Goal: Task Accomplishment & Management: Use online tool/utility

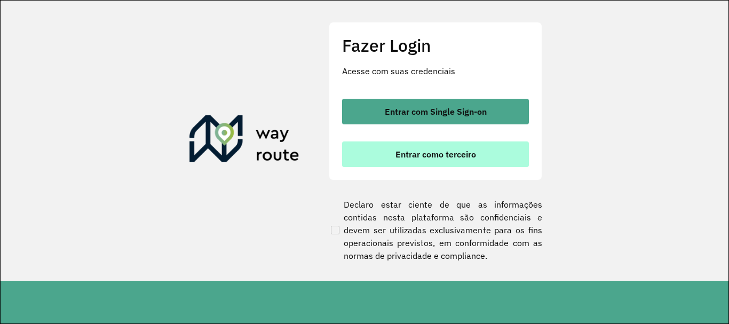
click at [461, 162] on button "Entrar como terceiro" at bounding box center [435, 154] width 187 height 26
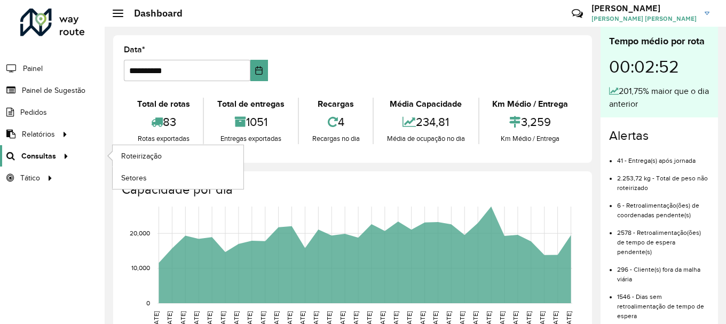
click at [49, 162] on link "Consultas" at bounding box center [36, 155] width 72 height 21
click at [120, 157] on link "Roteirização" at bounding box center [178, 155] width 131 height 21
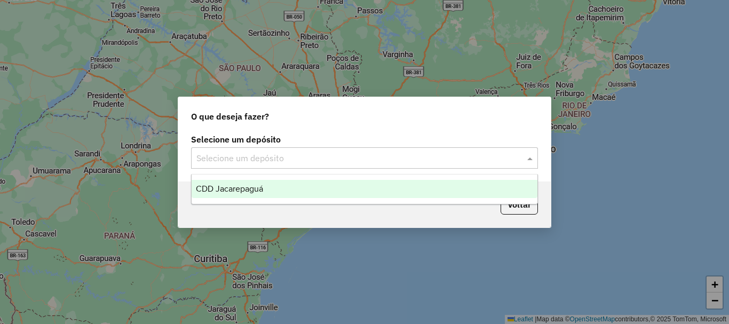
drag, startPoint x: 313, startPoint y: 157, endPoint x: 306, endPoint y: 157, distance: 6.9
click at [312, 157] on input "text" at bounding box center [353, 158] width 315 height 13
click at [267, 180] on div "CDD Jacarepaguá" at bounding box center [365, 189] width 346 height 18
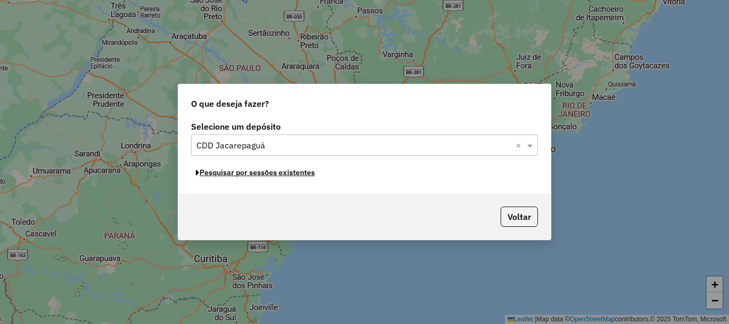
click at [287, 171] on button "Pesquisar por sessões existentes" at bounding box center [255, 172] width 129 height 17
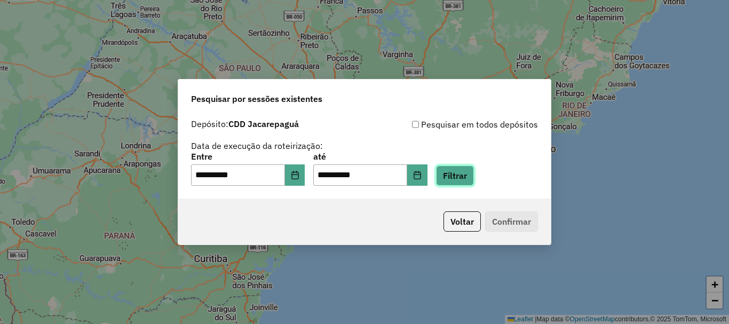
click at [471, 183] on button "Filtrar" at bounding box center [455, 175] width 38 height 20
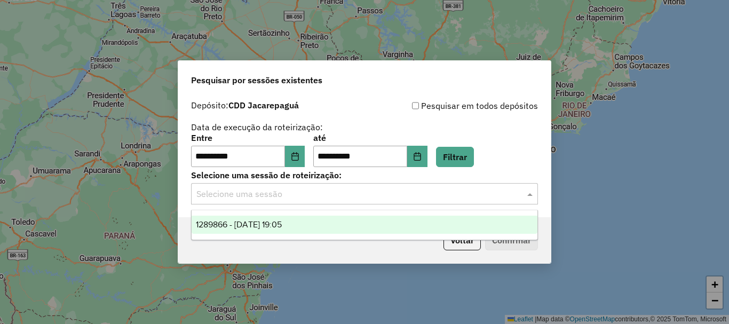
click at [345, 197] on input "text" at bounding box center [353, 194] width 315 height 13
click at [327, 223] on div "1289866 - 07/10/2025 19:05" at bounding box center [365, 225] width 346 height 18
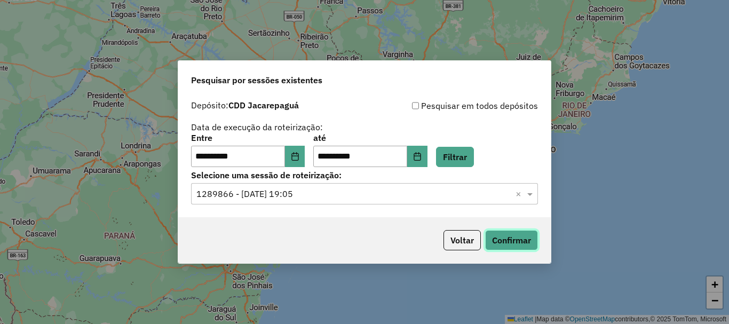
click at [500, 233] on button "Confirmar" at bounding box center [511, 240] width 53 height 20
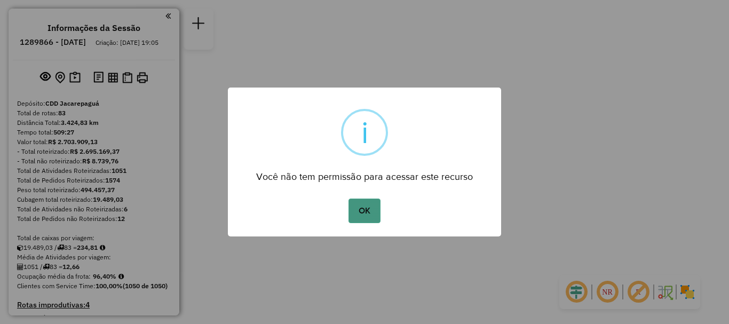
click at [373, 211] on button "OK" at bounding box center [364, 211] width 31 height 25
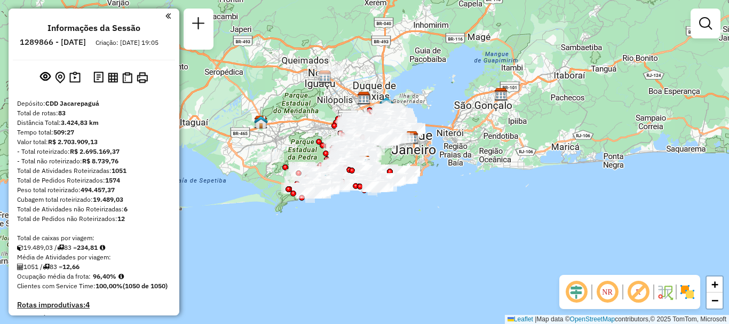
scroll to position [4638, 0]
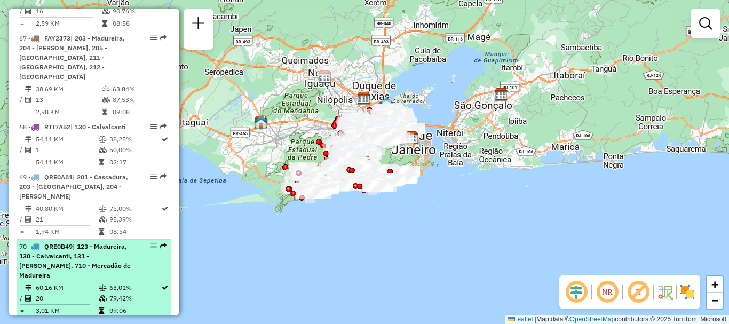
click at [63, 240] on li "70 - QRE0B49 | 123 - Madureira, 130 - Calvalcanti, 131 - Vicente de Carvalho, 7…" at bounding box center [94, 279] width 154 height 79
select select "**********"
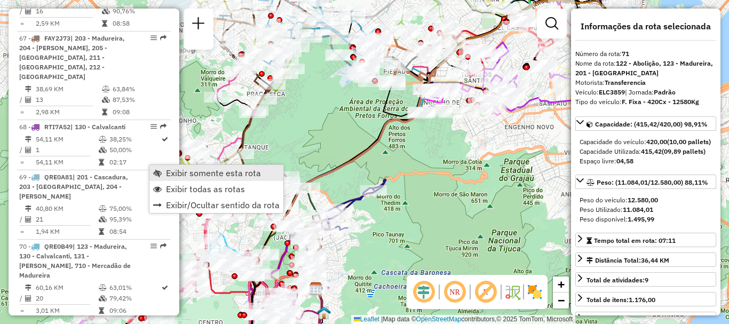
click at [168, 170] on span "Exibir somente esta rota" at bounding box center [213, 173] width 95 height 9
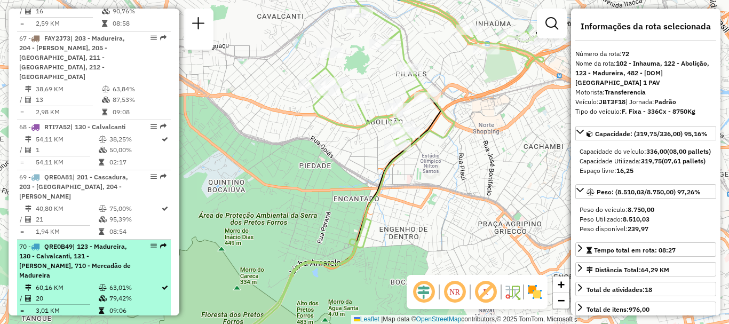
click at [31, 282] on td at bounding box center [30, 287] width 11 height 11
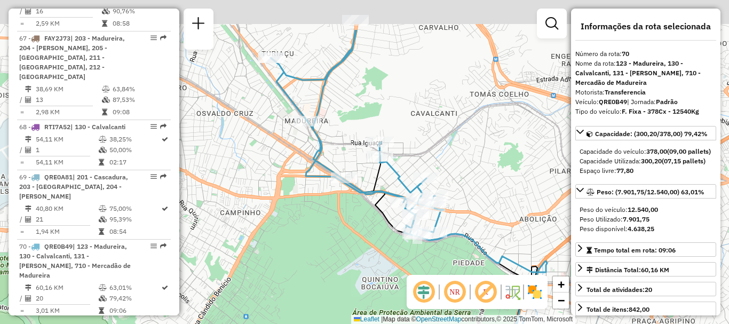
drag, startPoint x: 363, startPoint y: 131, endPoint x: 389, endPoint y: 165, distance: 42.6
click at [389, 165] on icon at bounding box center [357, 133] width 173 height 207
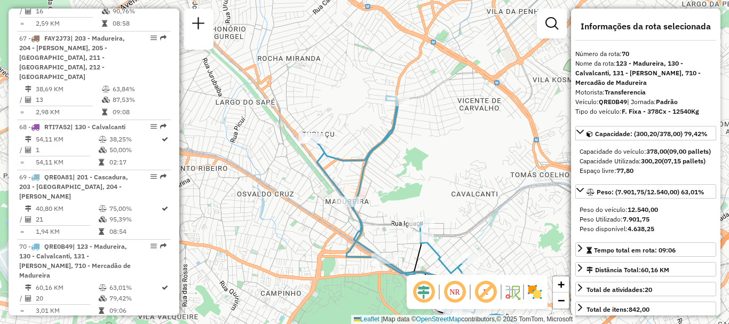
drag, startPoint x: 357, startPoint y: 145, endPoint x: 385, endPoint y: 205, distance: 66.6
click at [385, 205] on div "Janela de atendimento Grade de atendimento Capacidade Transportadoras Veículos …" at bounding box center [364, 162] width 729 height 324
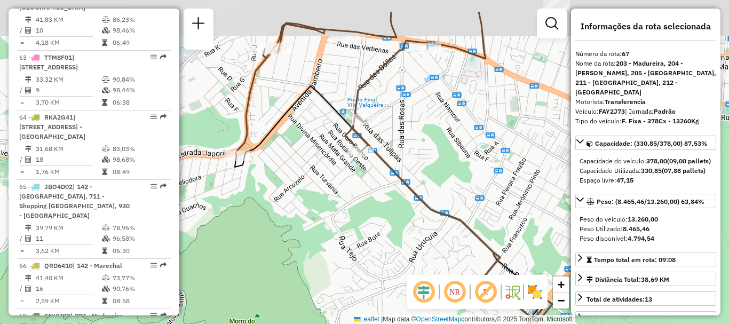
drag, startPoint x: 341, startPoint y: 61, endPoint x: 347, endPoint y: 88, distance: 27.3
click at [347, 88] on div "Janela de atendimento Grade de atendimento Capacidade Transportadoras Veículos …" at bounding box center [364, 162] width 729 height 324
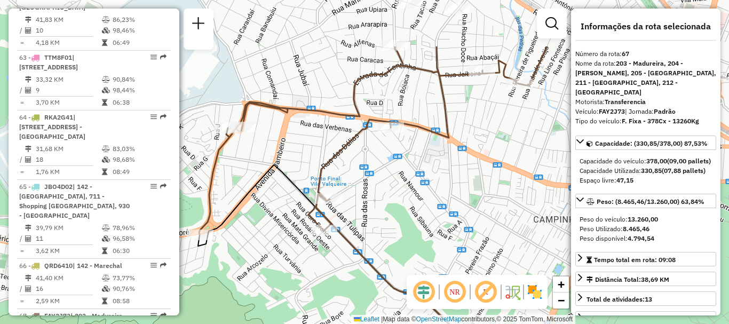
drag, startPoint x: 430, startPoint y: 135, endPoint x: 394, endPoint y: 185, distance: 61.6
click at [394, 185] on icon at bounding box center [401, 140] width 404 height 188
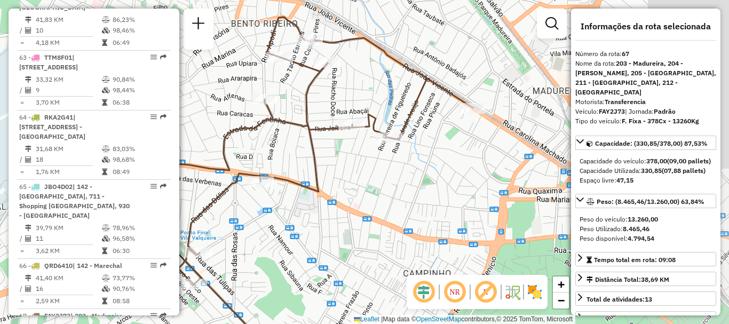
drag, startPoint x: 391, startPoint y: 151, endPoint x: 288, endPoint y: 154, distance: 103.6
click at [295, 154] on div "Janela de atendimento Grade de atendimento Capacidade Transportadoras Veículos …" at bounding box center [364, 162] width 729 height 324
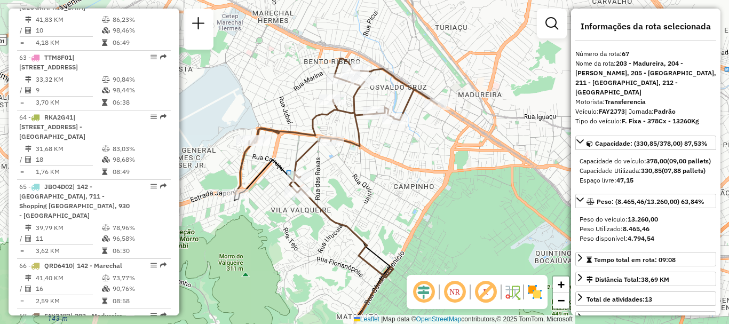
drag, startPoint x: 328, startPoint y: 160, endPoint x: 393, endPoint y: 128, distance: 72.6
click at [393, 128] on div "Janela de atendimento Grade de atendimento Capacidade Transportadoras Veículos …" at bounding box center [364, 162] width 729 height 324
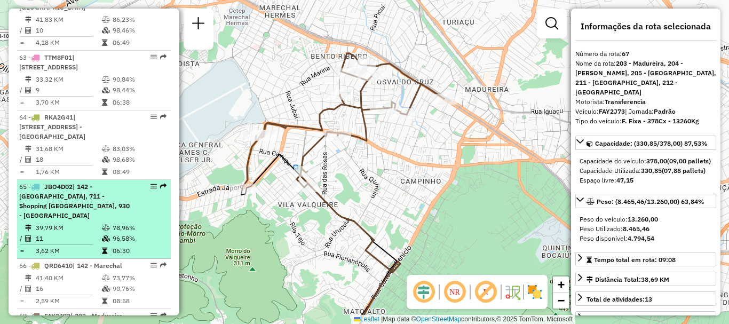
click at [113, 183] on span "| 142 - Marechal, 711 - Shopping Madureira, 930 - Madureira" at bounding box center [74, 201] width 110 height 37
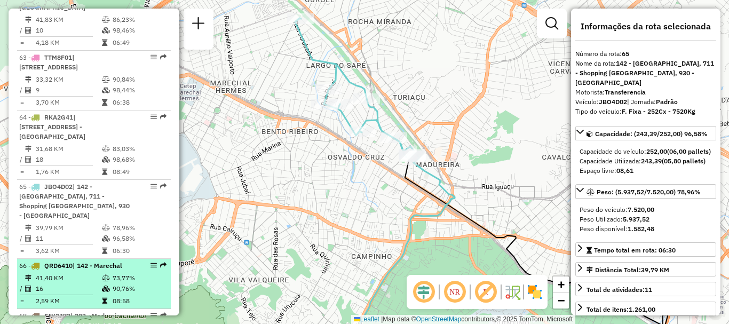
click at [112, 273] on td "73,77%" at bounding box center [139, 278] width 54 height 11
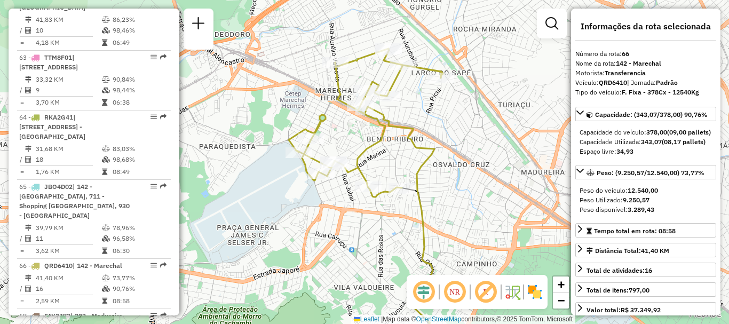
drag, startPoint x: 383, startPoint y: 71, endPoint x: 342, endPoint y: 145, distance: 84.8
click at [342, 145] on div "Janela de atendimento Grade de atendimento Capacidade Transportadoras Veículos …" at bounding box center [364, 162] width 729 height 324
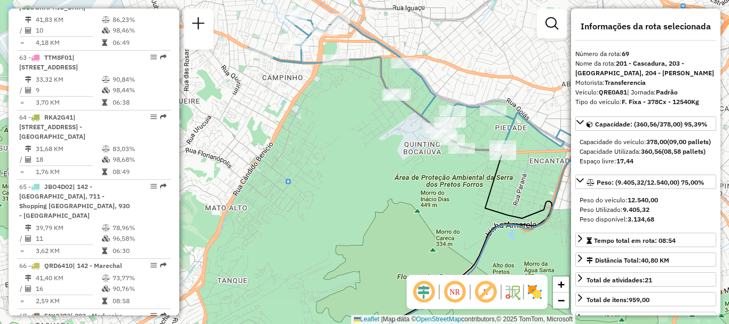
drag, startPoint x: 337, startPoint y: 31, endPoint x: 346, endPoint y: 42, distance: 13.7
click at [346, 42] on div "Janela de atendimento Grade de atendimento Capacidade Transportadoras Veículos …" at bounding box center [364, 162] width 729 height 324
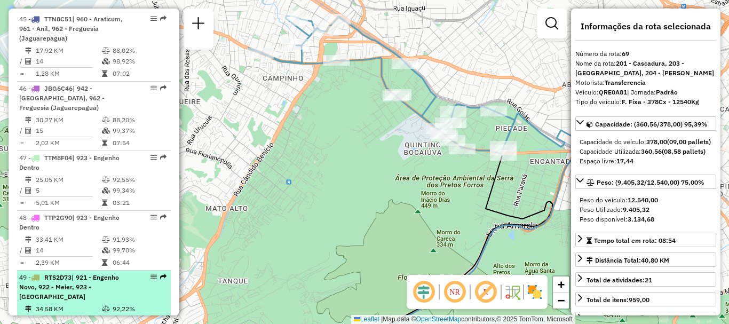
click at [95, 273] on span "| 921 - Engenho Novo, 922 - Meier, 923 - Engenho Dentro" at bounding box center [69, 286] width 100 height 27
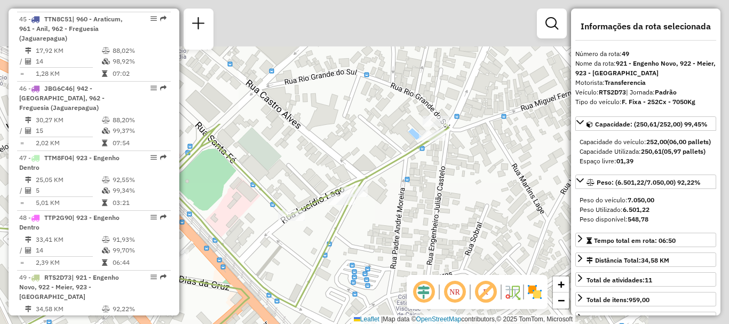
drag, startPoint x: 512, startPoint y: 72, endPoint x: 377, endPoint y: 229, distance: 207.0
click at [377, 229] on div "Janela de atendimento Grade de atendimento Capacidade Transportadoras Veículos …" at bounding box center [364, 162] width 729 height 324
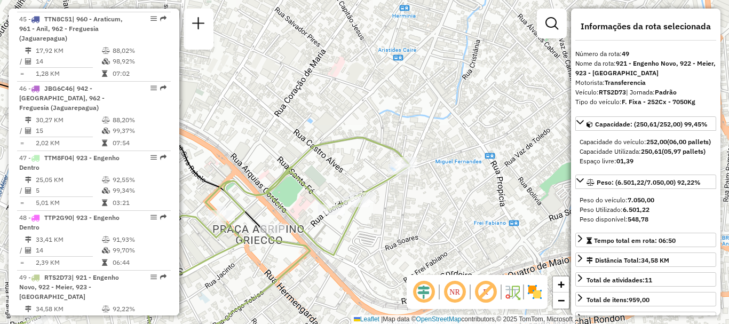
scroll to position [4490, 0]
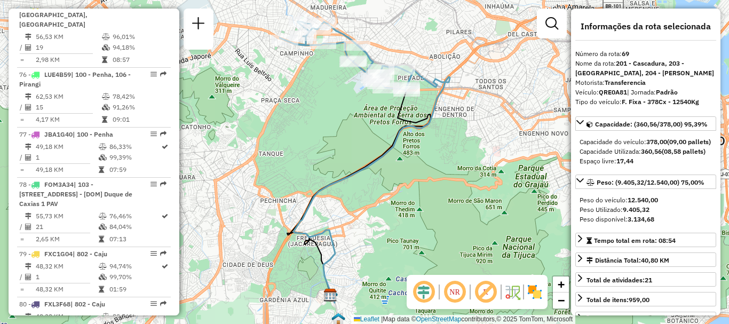
scroll to position [3156, 0]
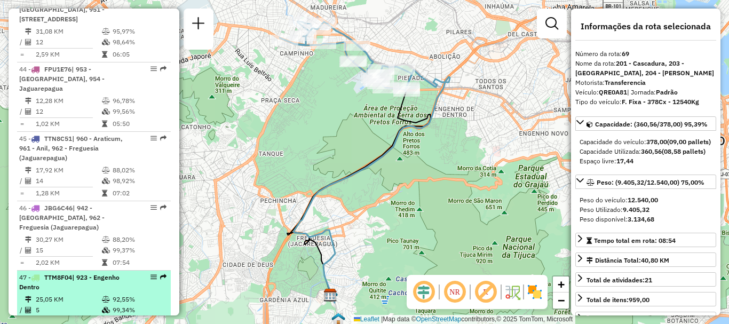
click at [107, 273] on div "47 - TTM8F04 | 923 - Engenho Dentro" at bounding box center [75, 282] width 113 height 19
